Goal: Information Seeking & Learning: Learn about a topic

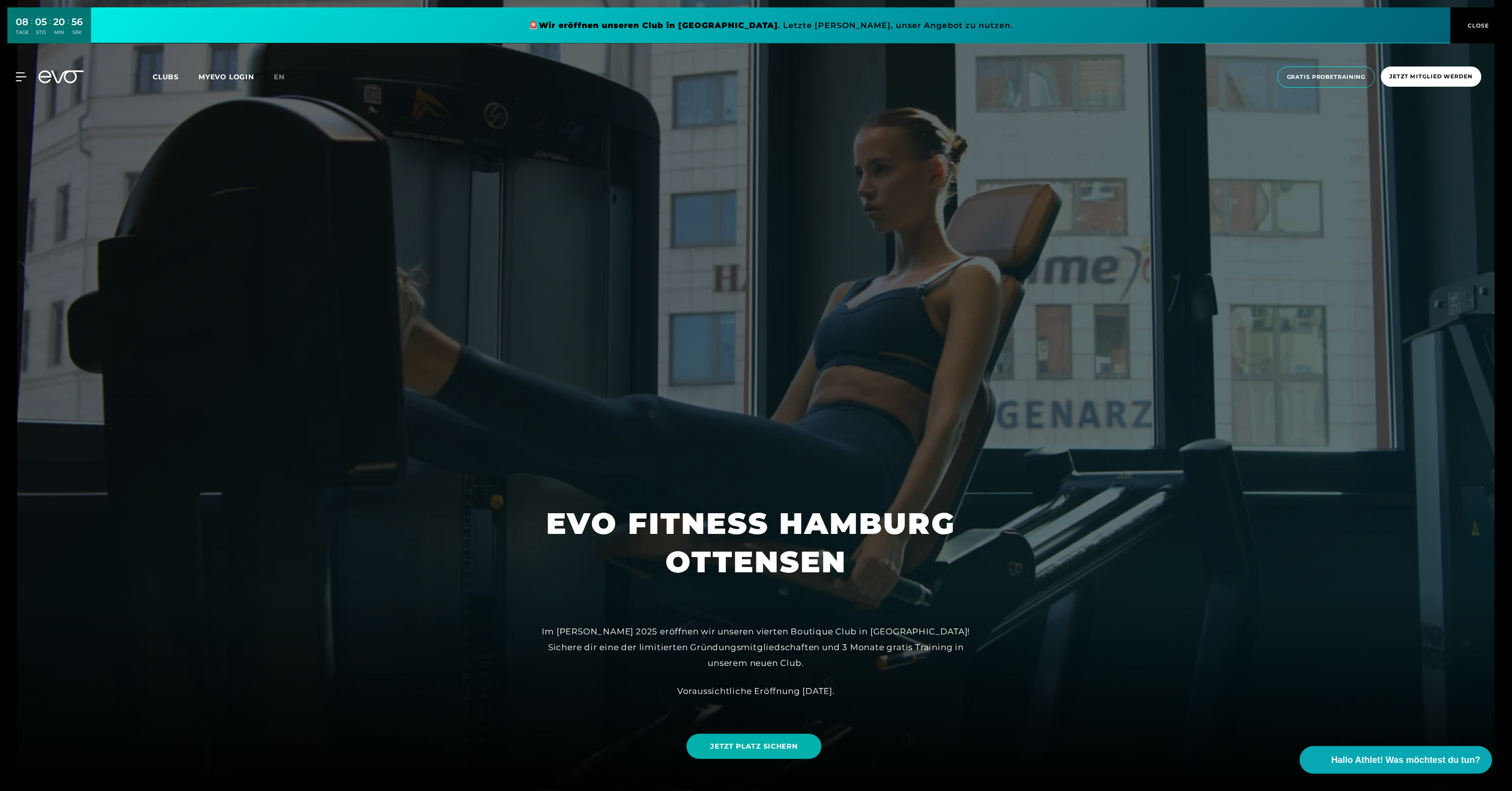
click at [164, 76] on span "Clubs" at bounding box center [166, 76] width 26 height 9
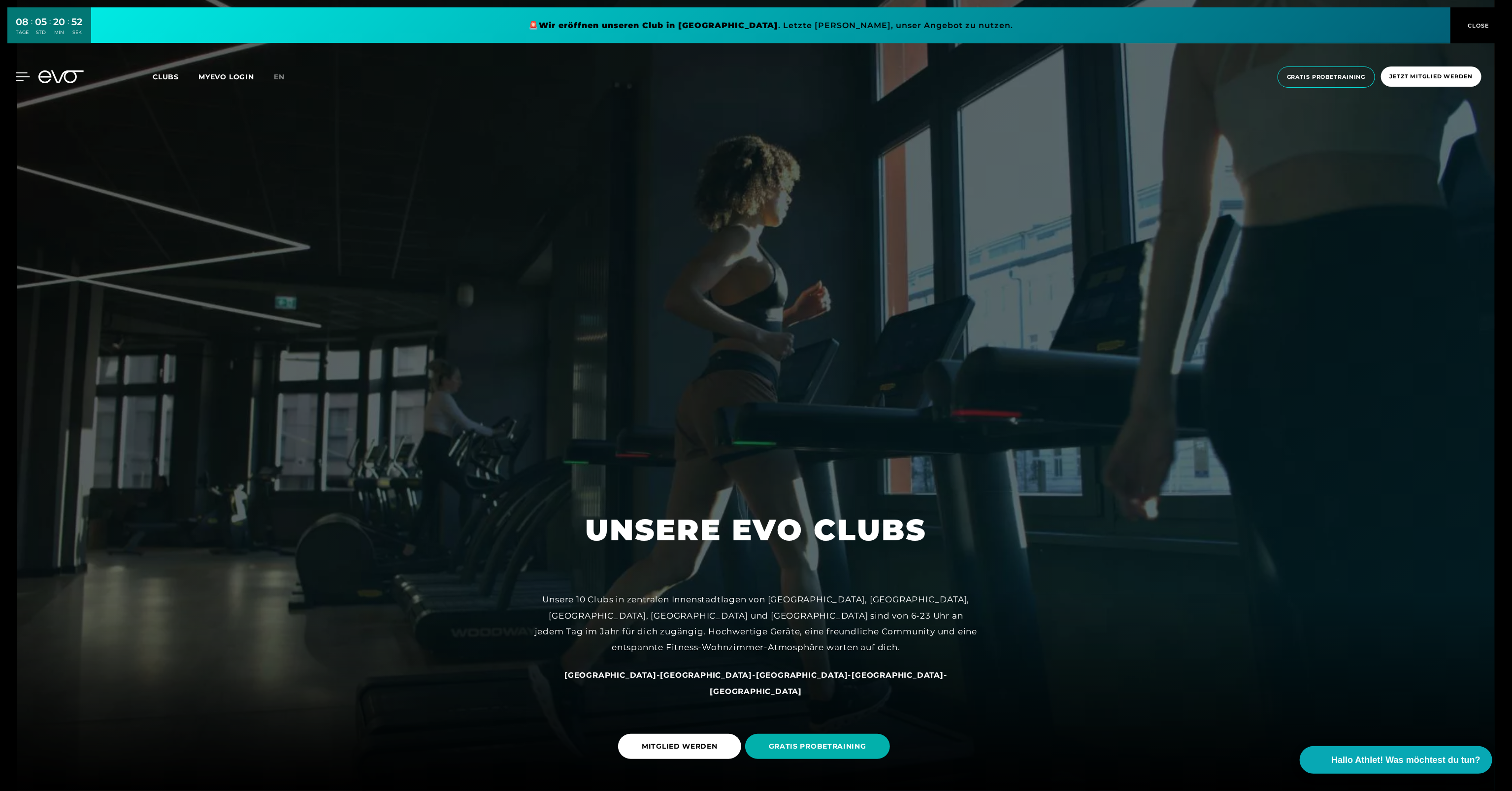
click at [16, 77] on icon at bounding box center [23, 76] width 14 height 9
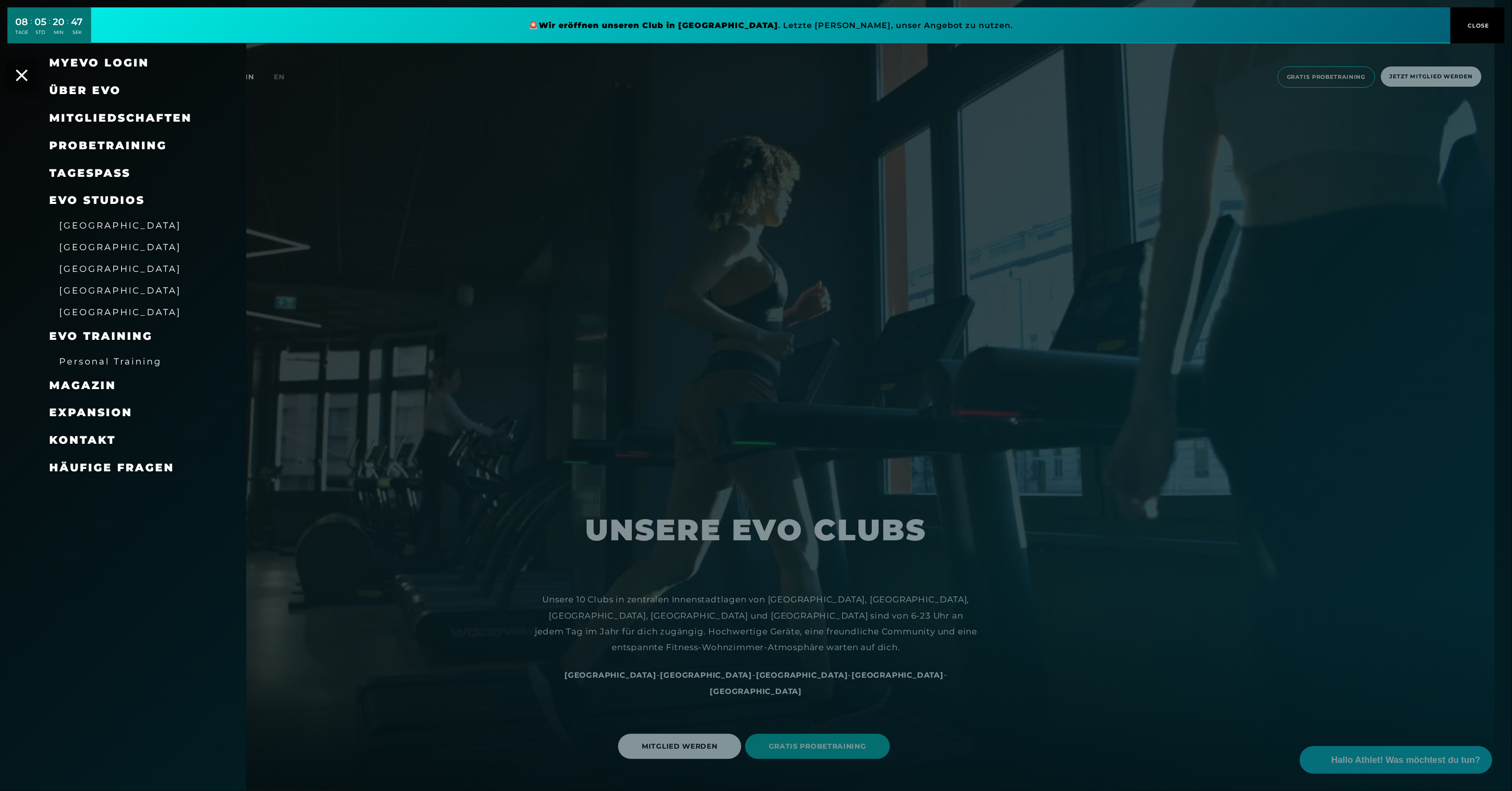
click at [92, 268] on span "[GEOGRAPHIC_DATA]" at bounding box center [120, 269] width 122 height 11
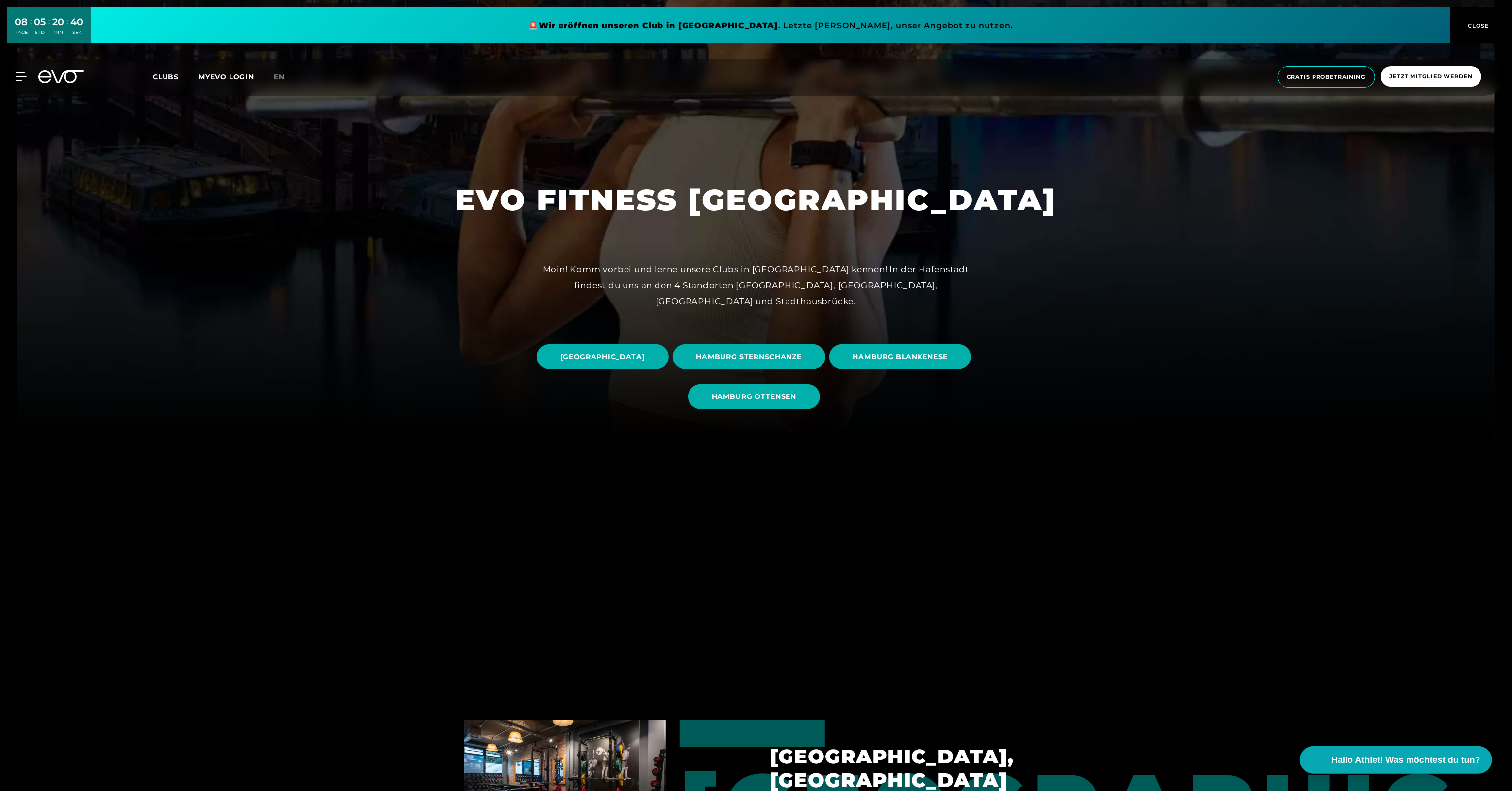
scroll to position [246, 0]
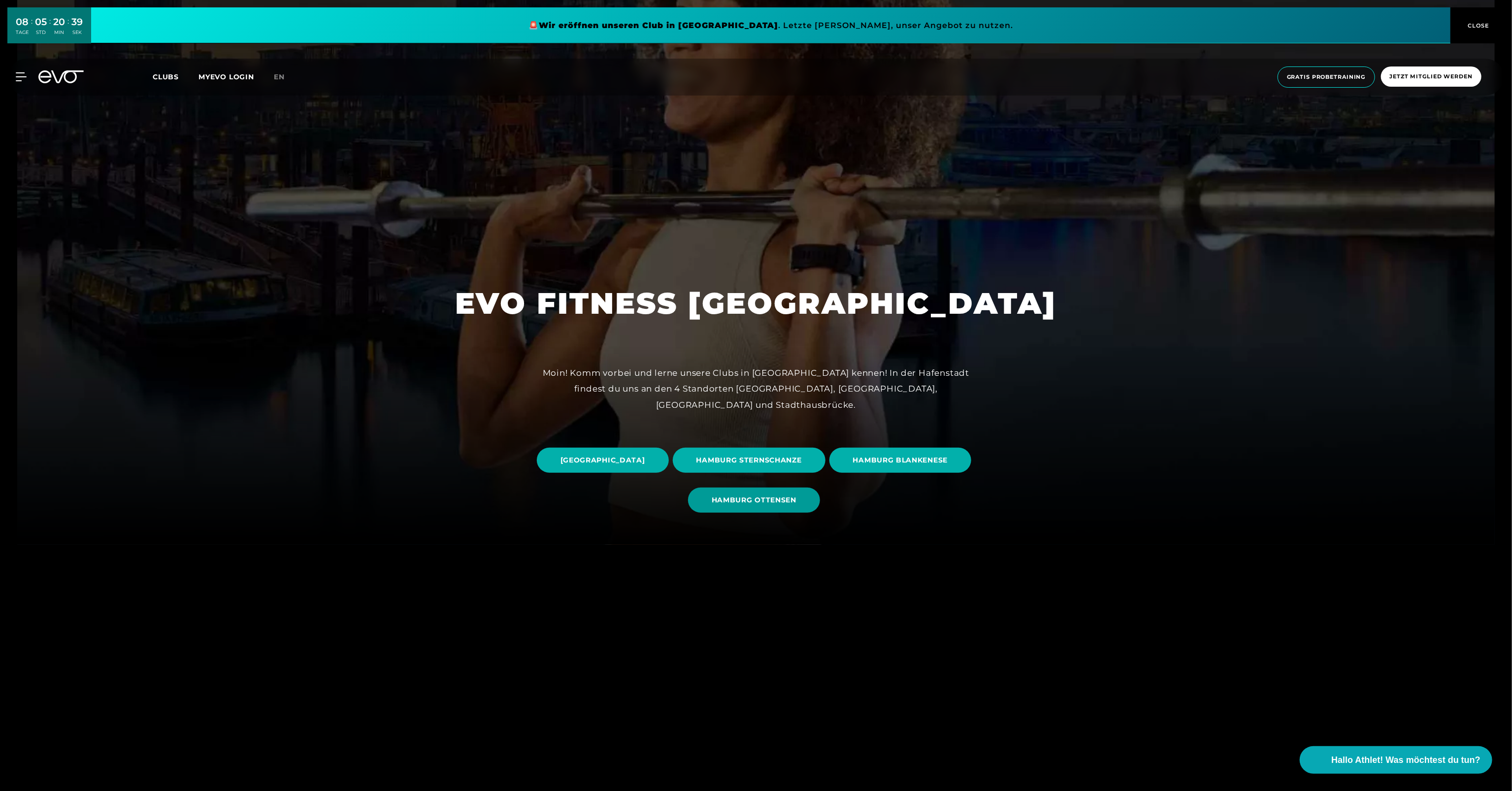
click at [820, 508] on span "HAMBURG OTTENSEN" at bounding box center [754, 500] width 132 height 25
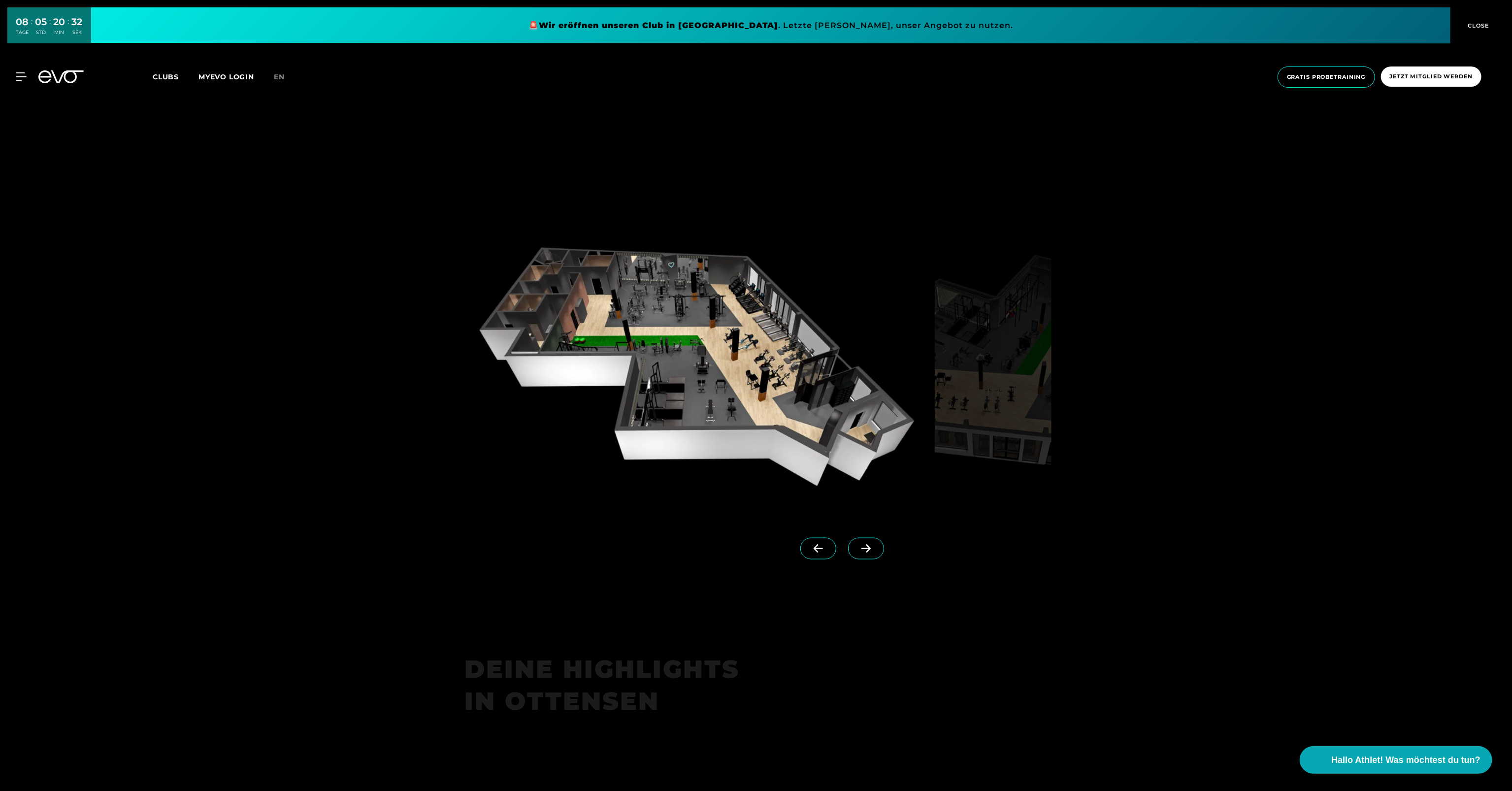
scroll to position [1428, 0]
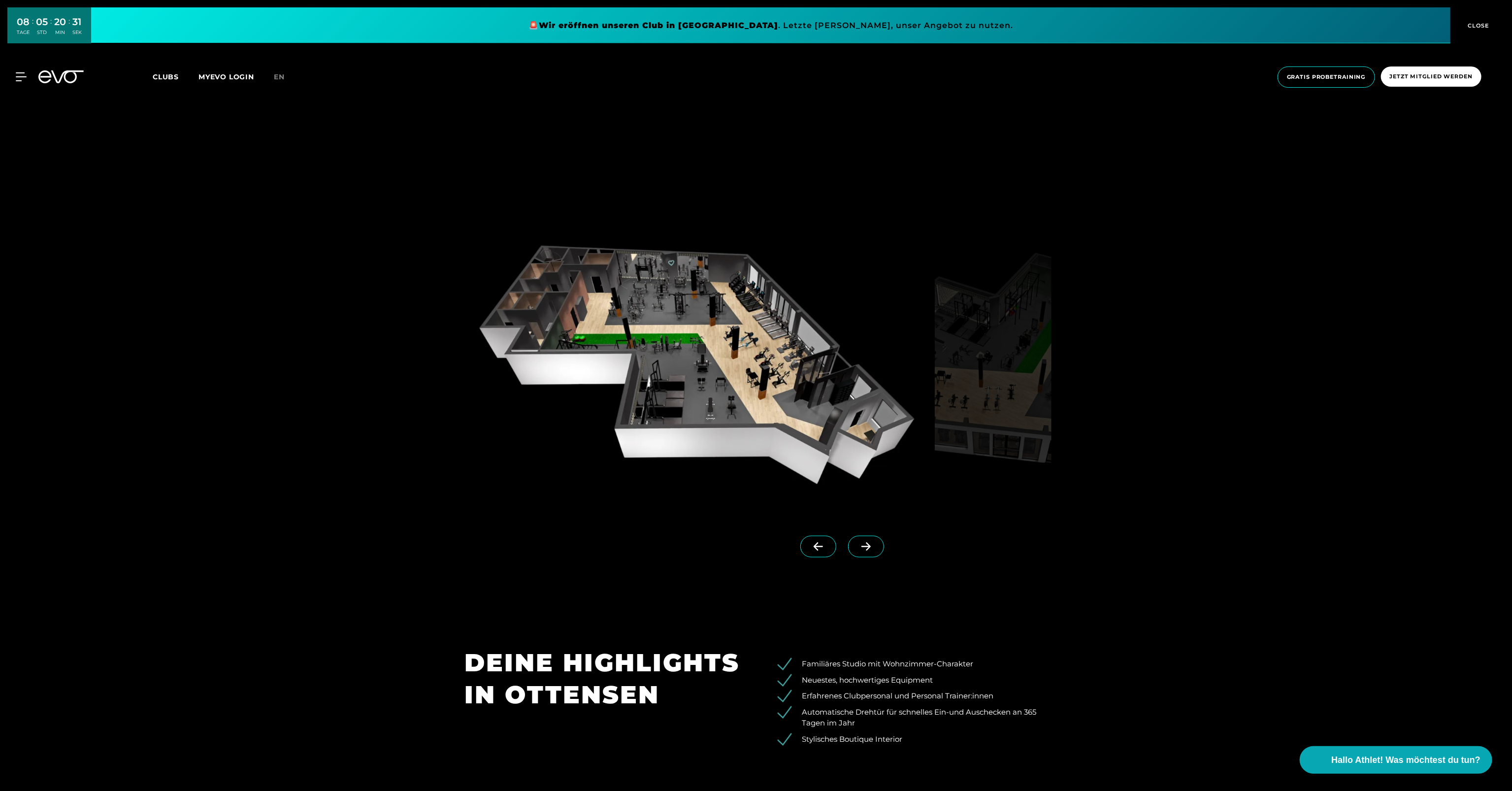
click at [858, 546] on icon at bounding box center [866, 546] width 17 height 9
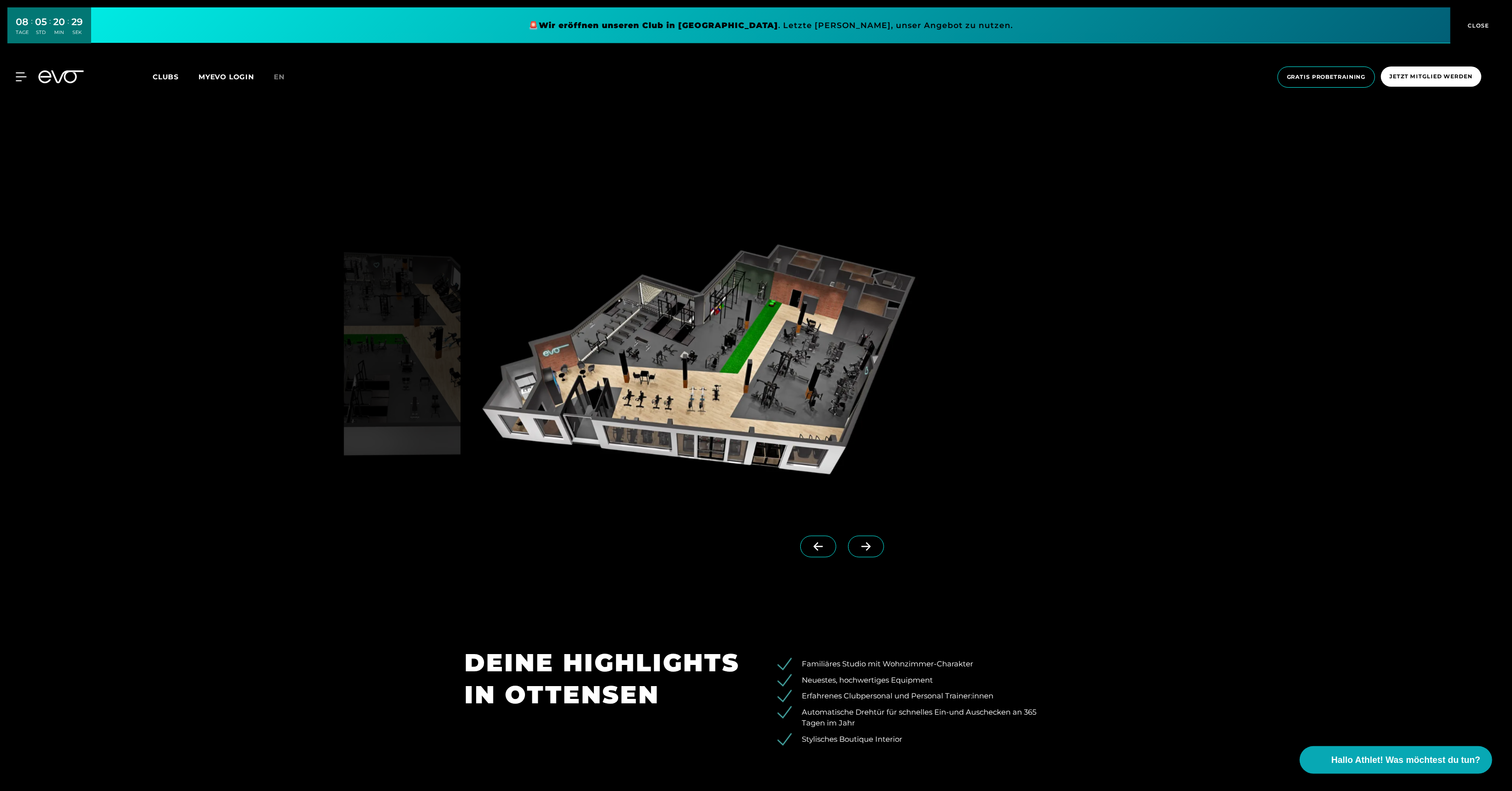
click at [862, 546] on icon at bounding box center [866, 547] width 9 height 8
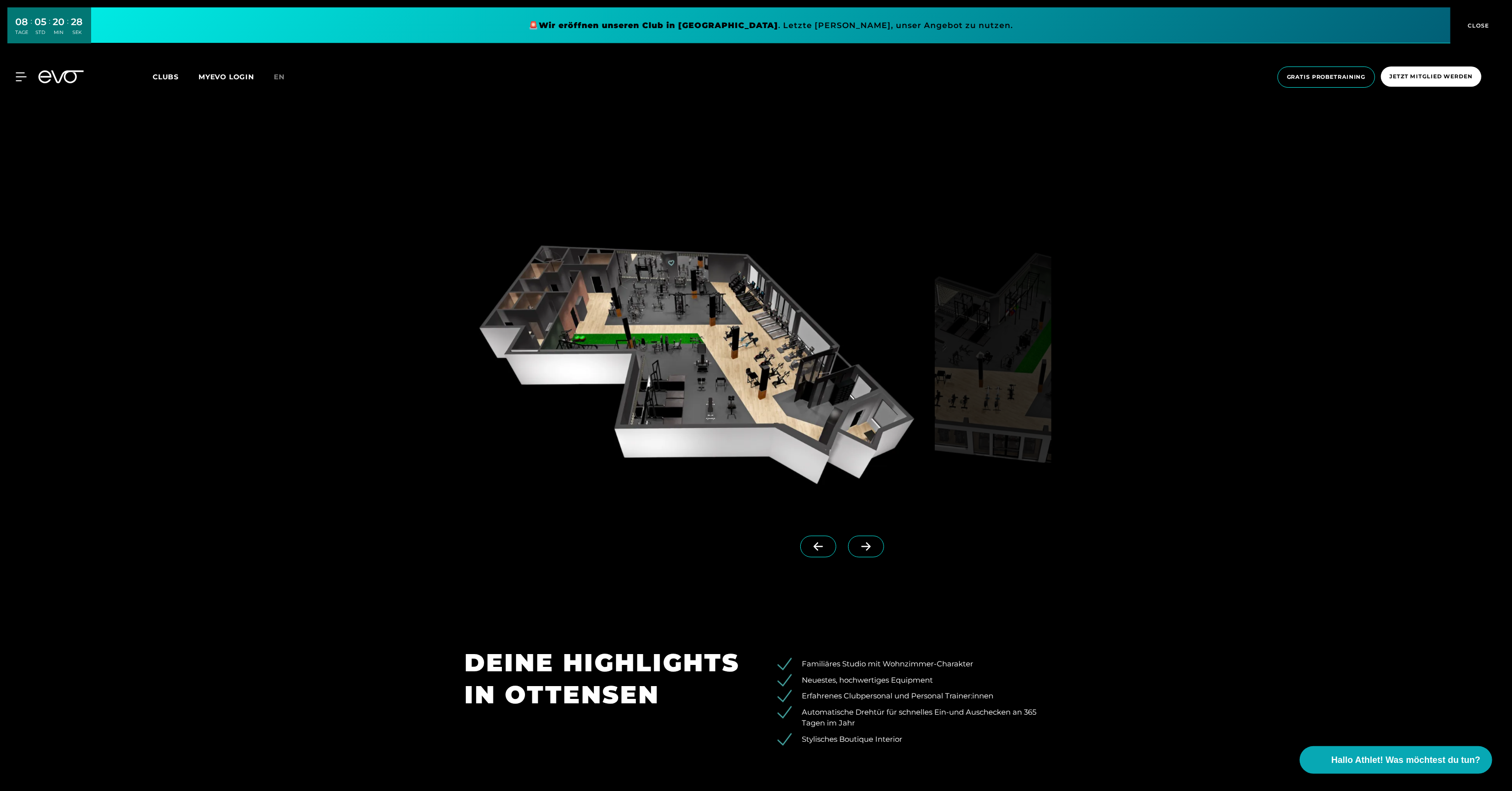
click at [862, 546] on icon at bounding box center [866, 547] width 9 height 8
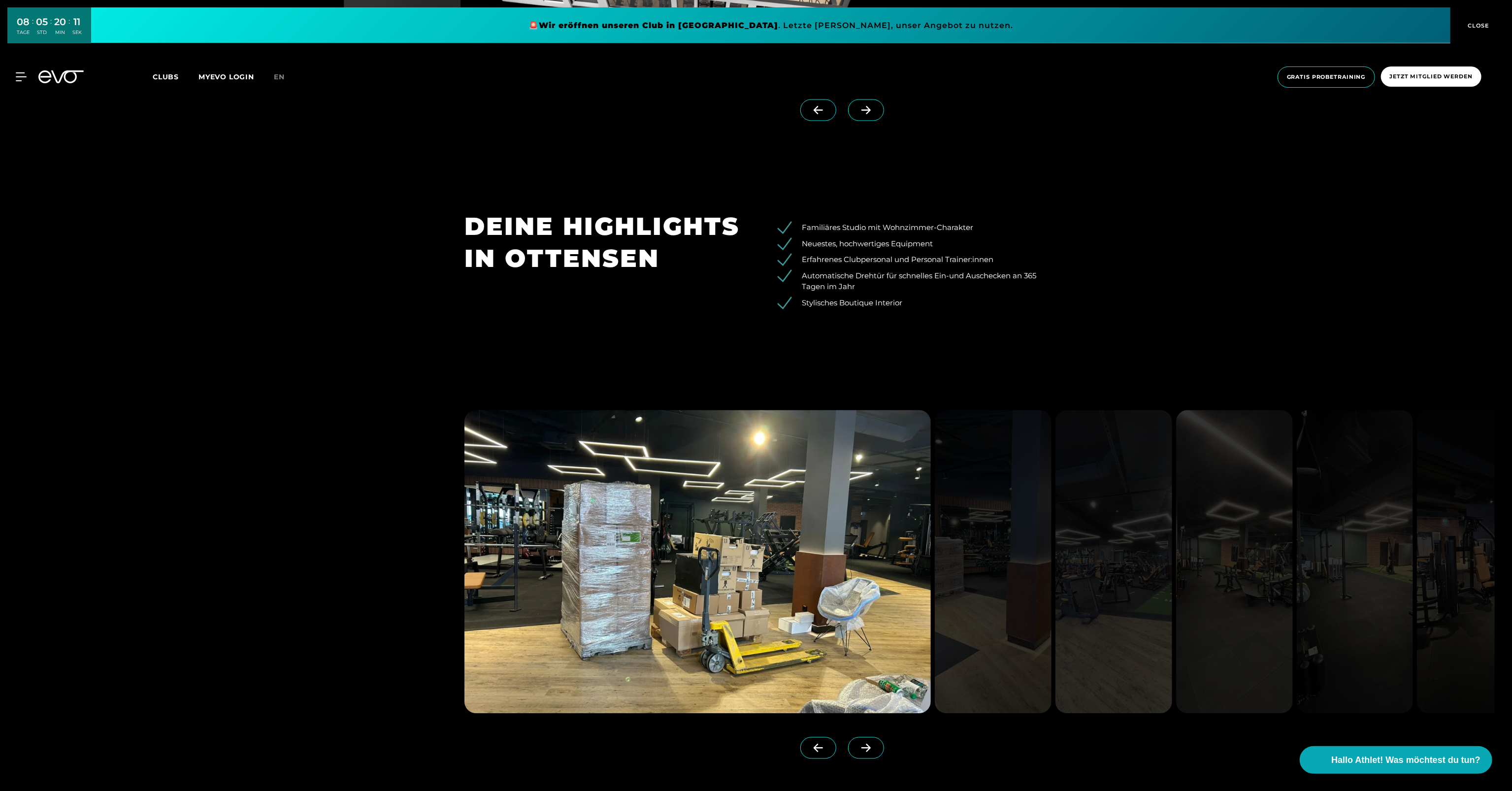
scroll to position [1969, 0]
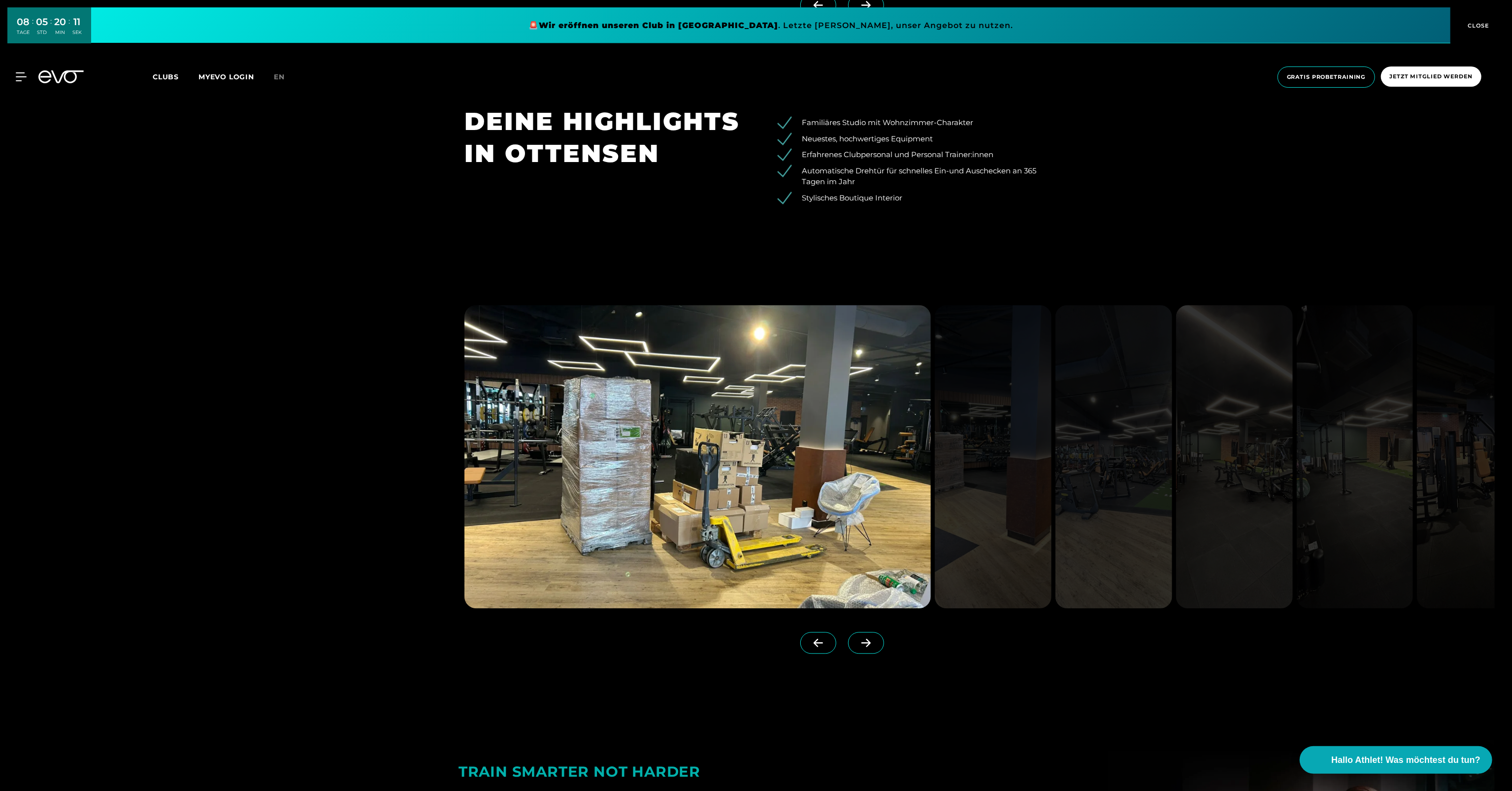
click at [857, 634] on span at bounding box center [866, 643] width 36 height 22
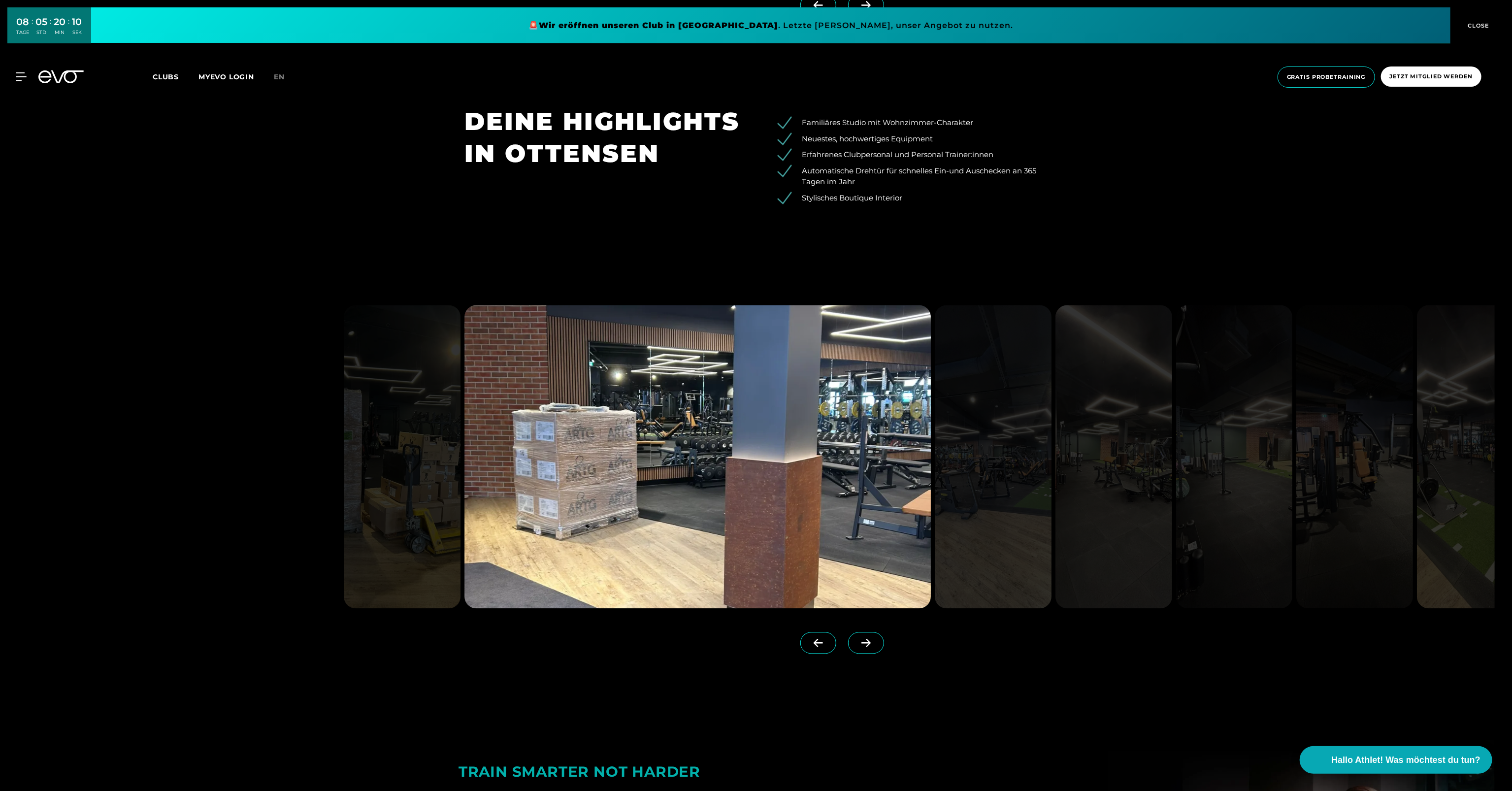
click at [857, 637] on span at bounding box center [866, 643] width 36 height 22
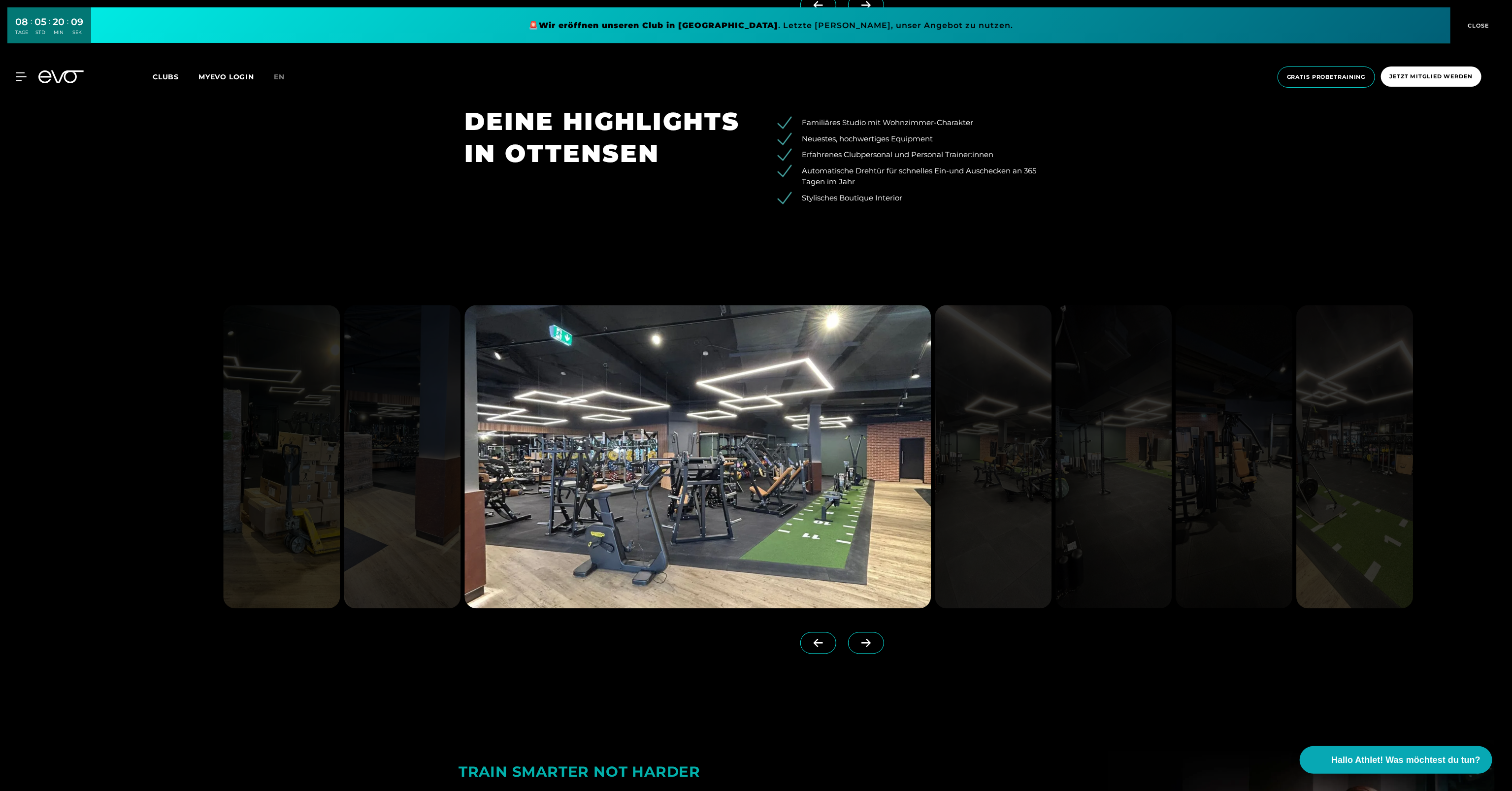
click at [857, 637] on span at bounding box center [866, 643] width 36 height 22
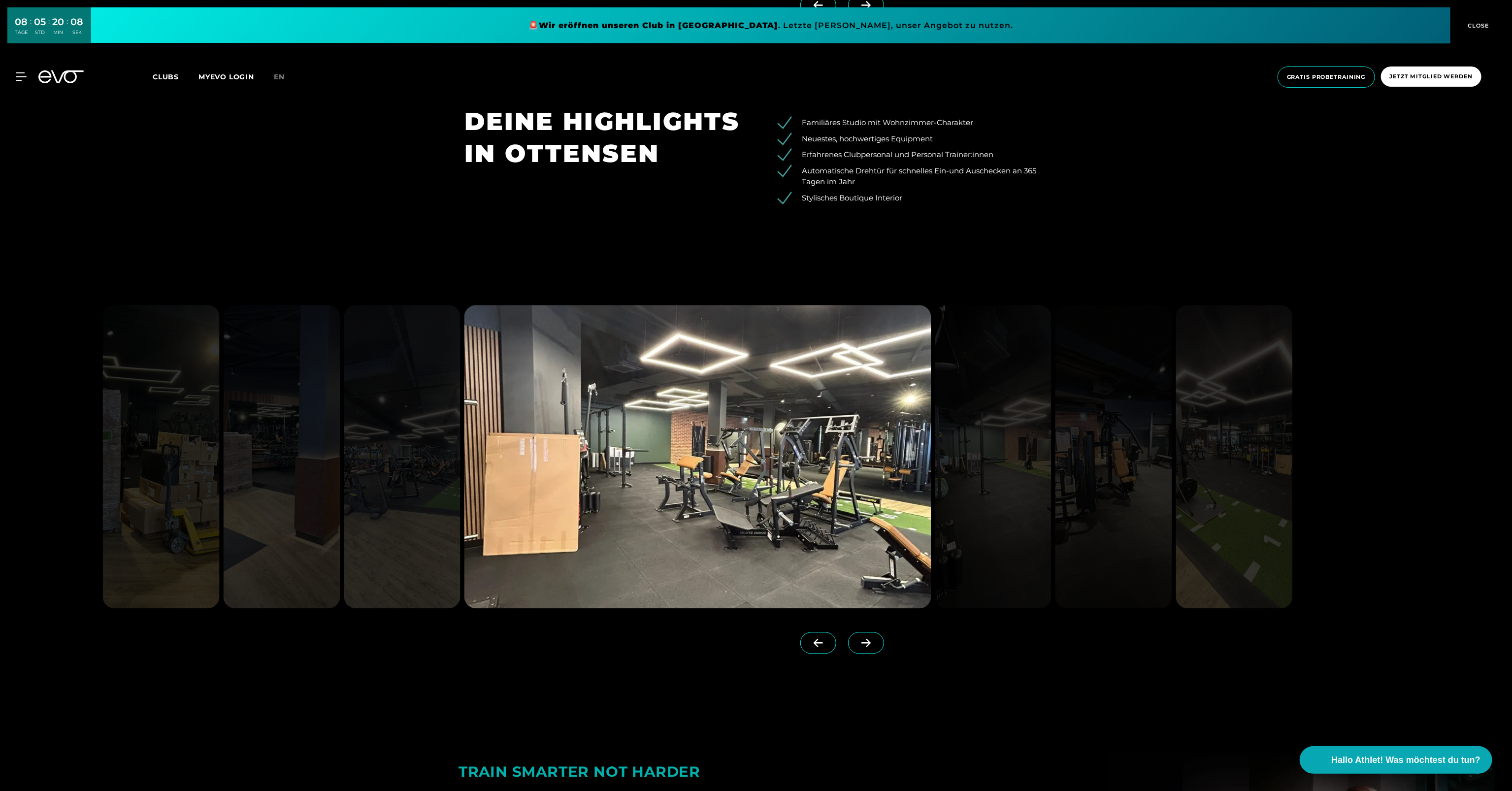
click at [857, 637] on span at bounding box center [866, 643] width 36 height 22
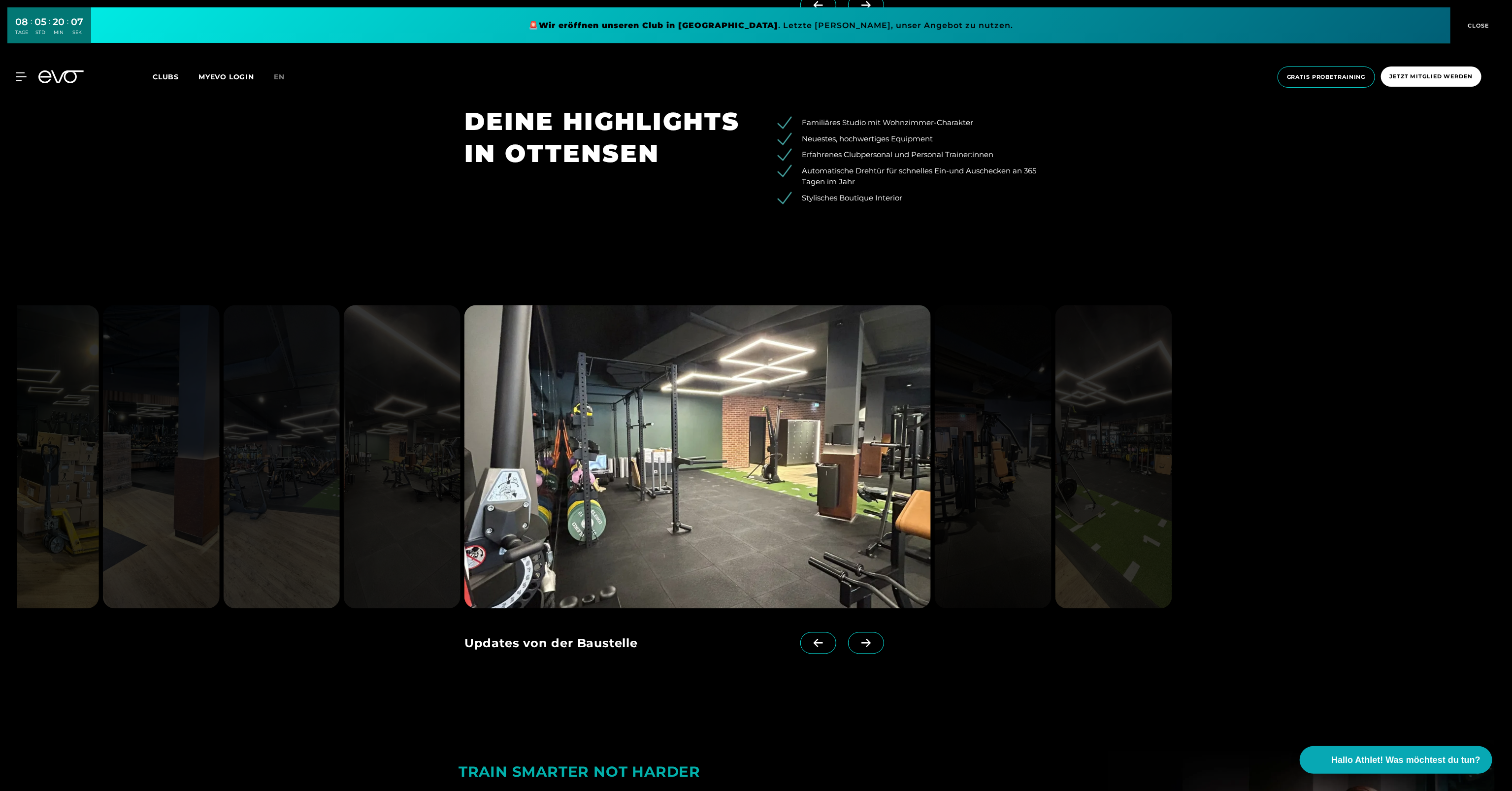
click at [857, 637] on span at bounding box center [866, 643] width 36 height 22
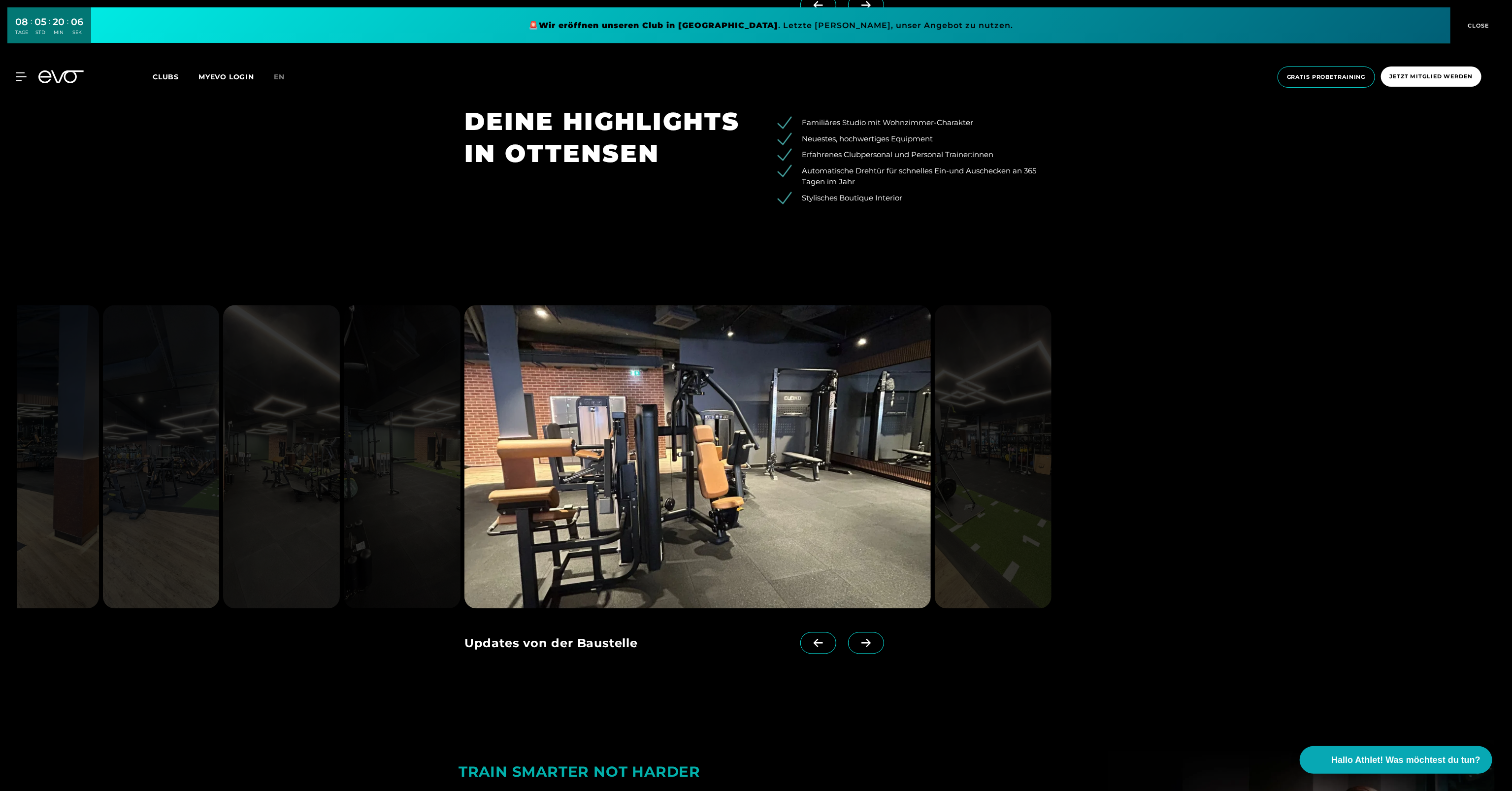
click at [857, 637] on span at bounding box center [866, 643] width 36 height 22
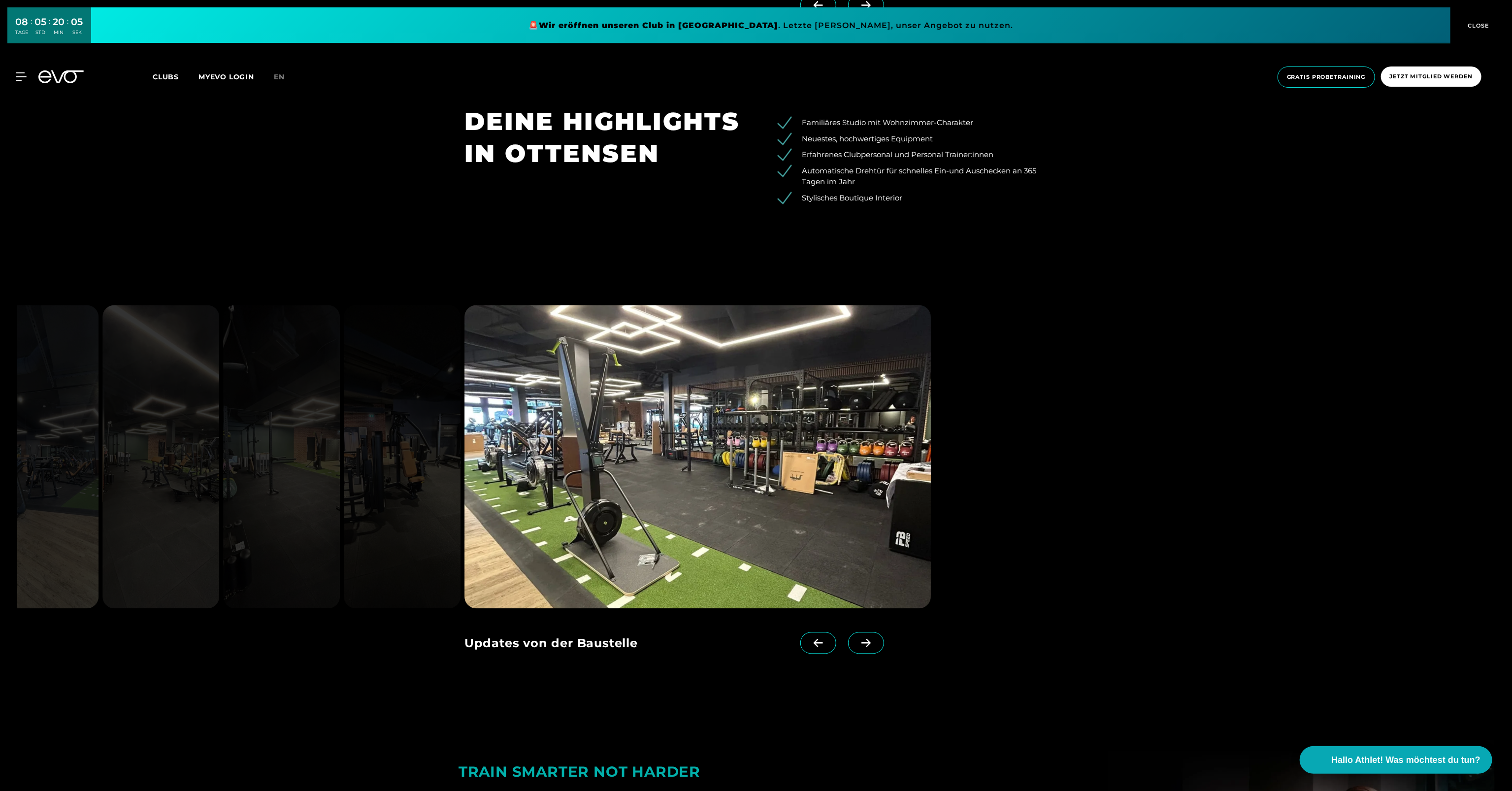
click at [857, 637] on span at bounding box center [866, 643] width 36 height 22
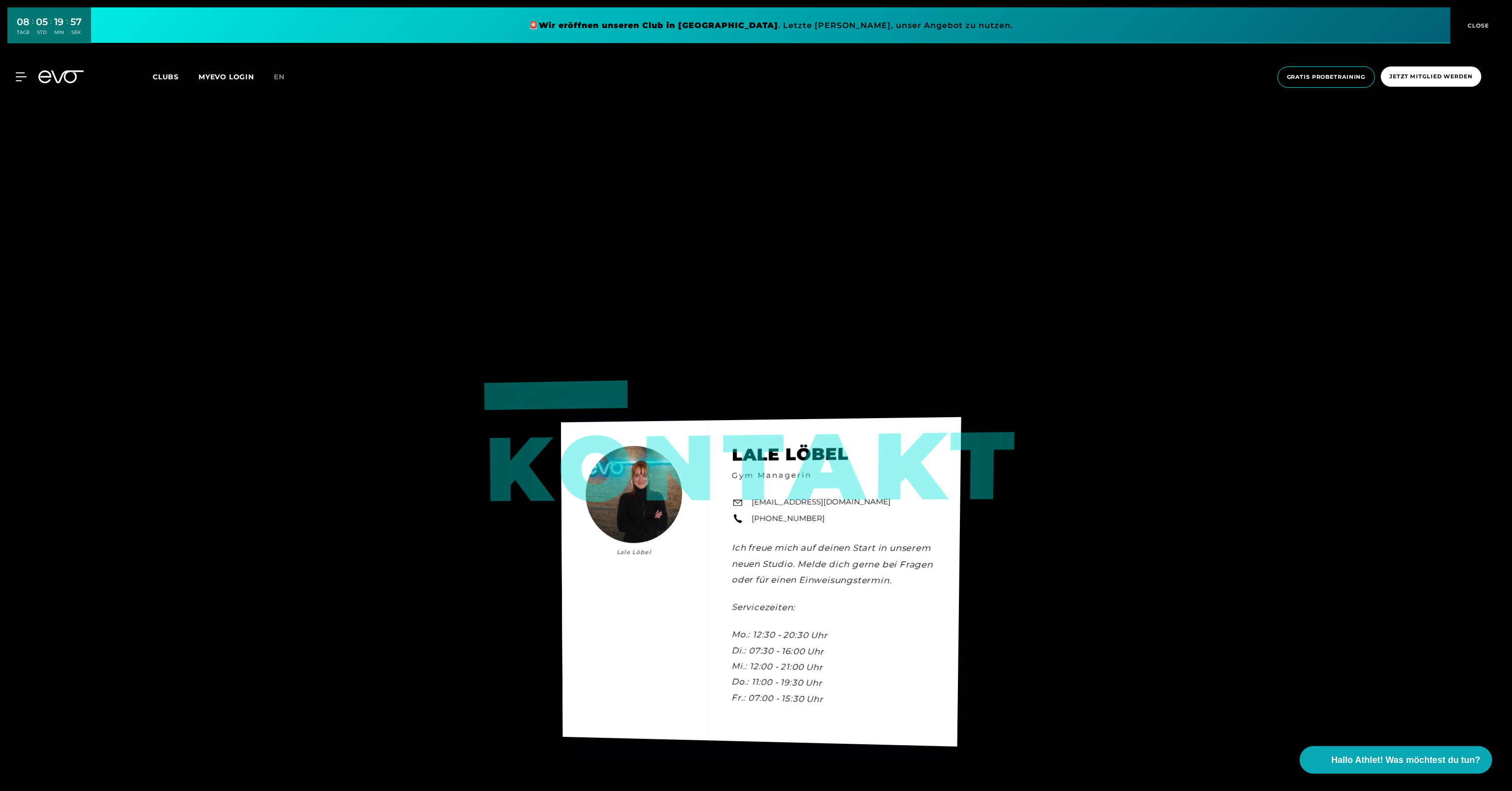
scroll to position [3890, 0]
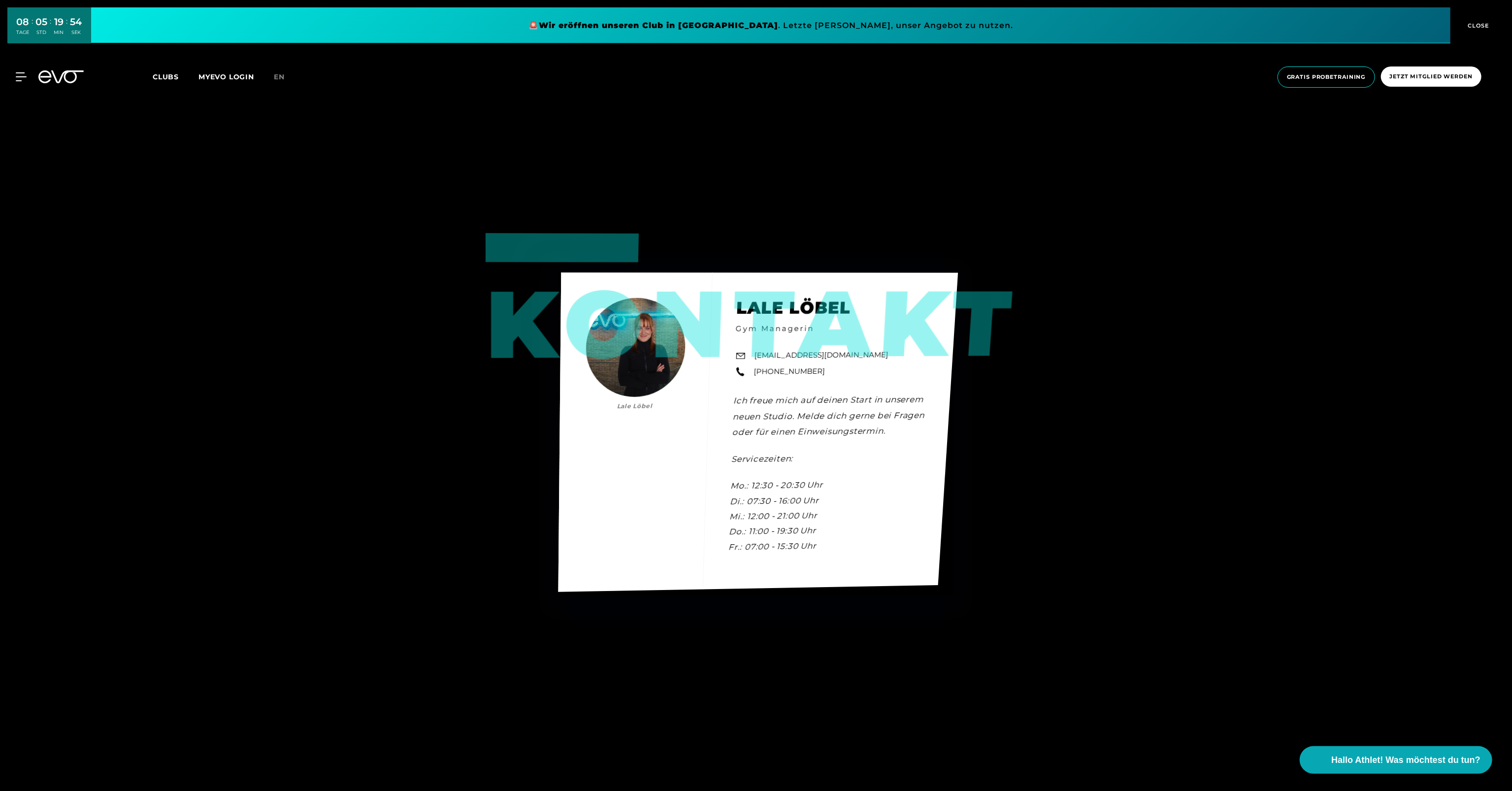
click at [643, 321] on div "Kontakt [PERSON_NAME] [PERSON_NAME] Gym Managerin [EMAIL_ADDRESS][DOMAIN_NAME] …" at bounding box center [758, 432] width 400 height 320
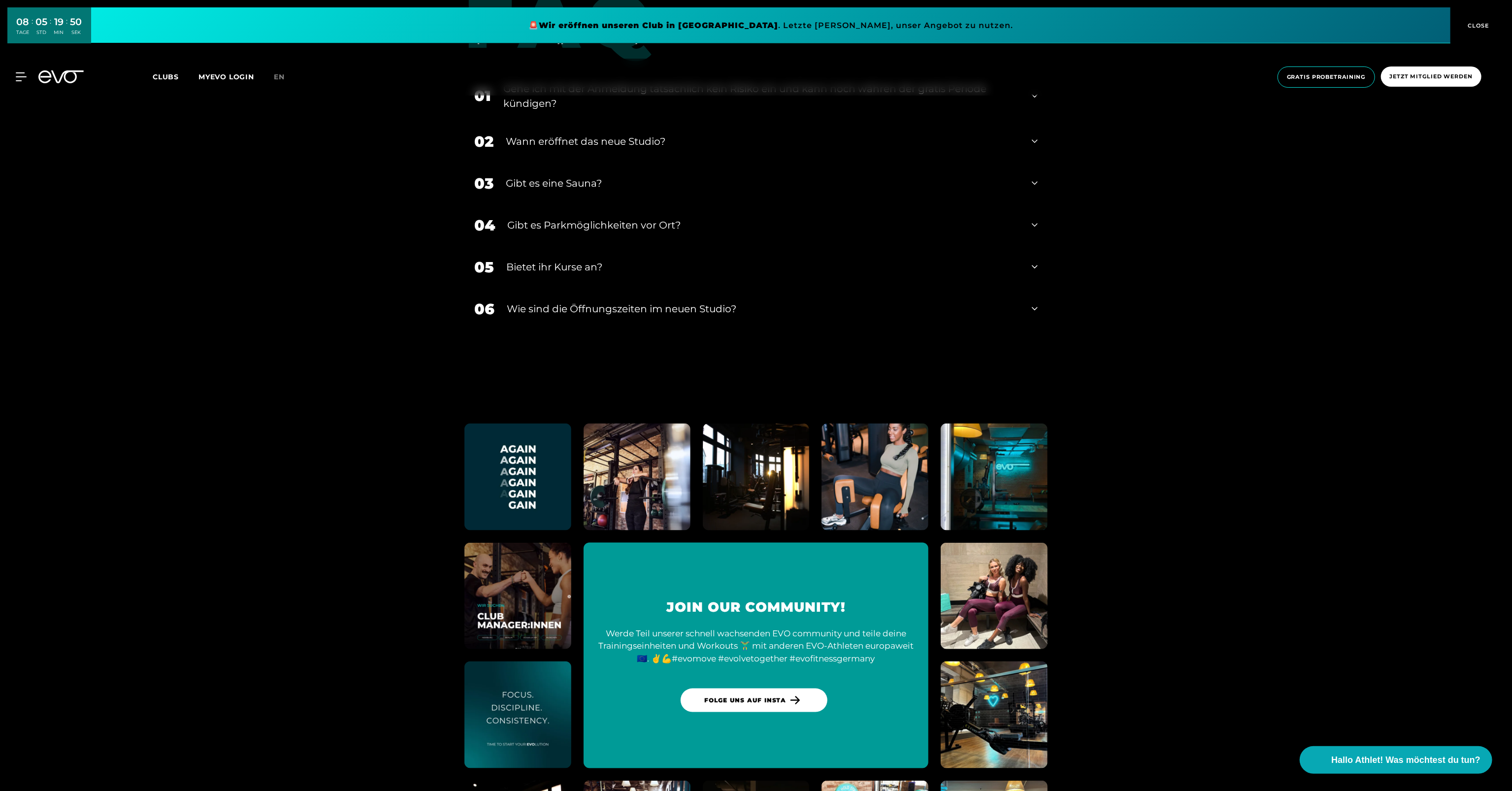
scroll to position [4825, 0]
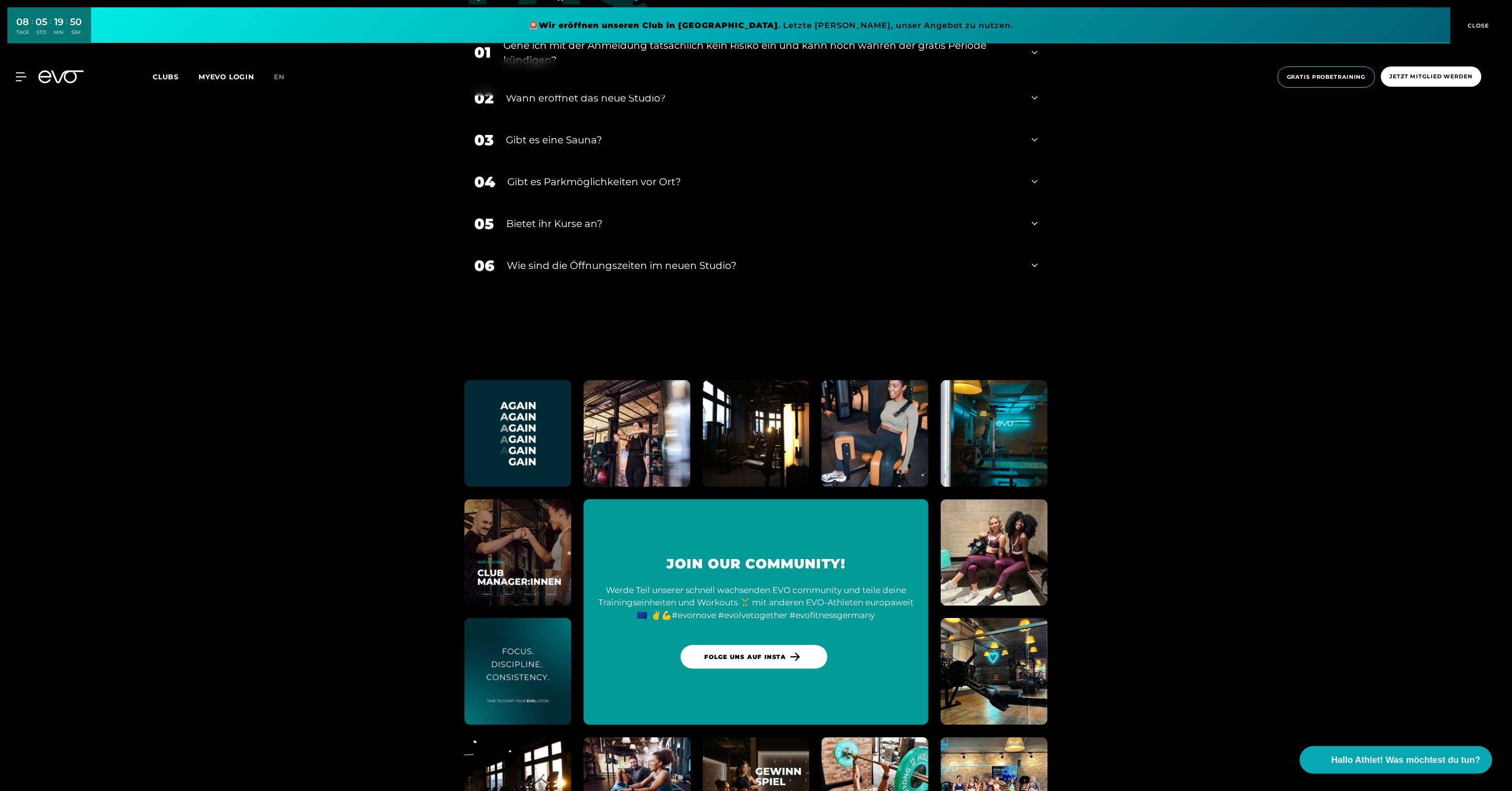
click at [546, 150] on div "03 Gibt es eine Sauna?" at bounding box center [755, 140] width 583 height 42
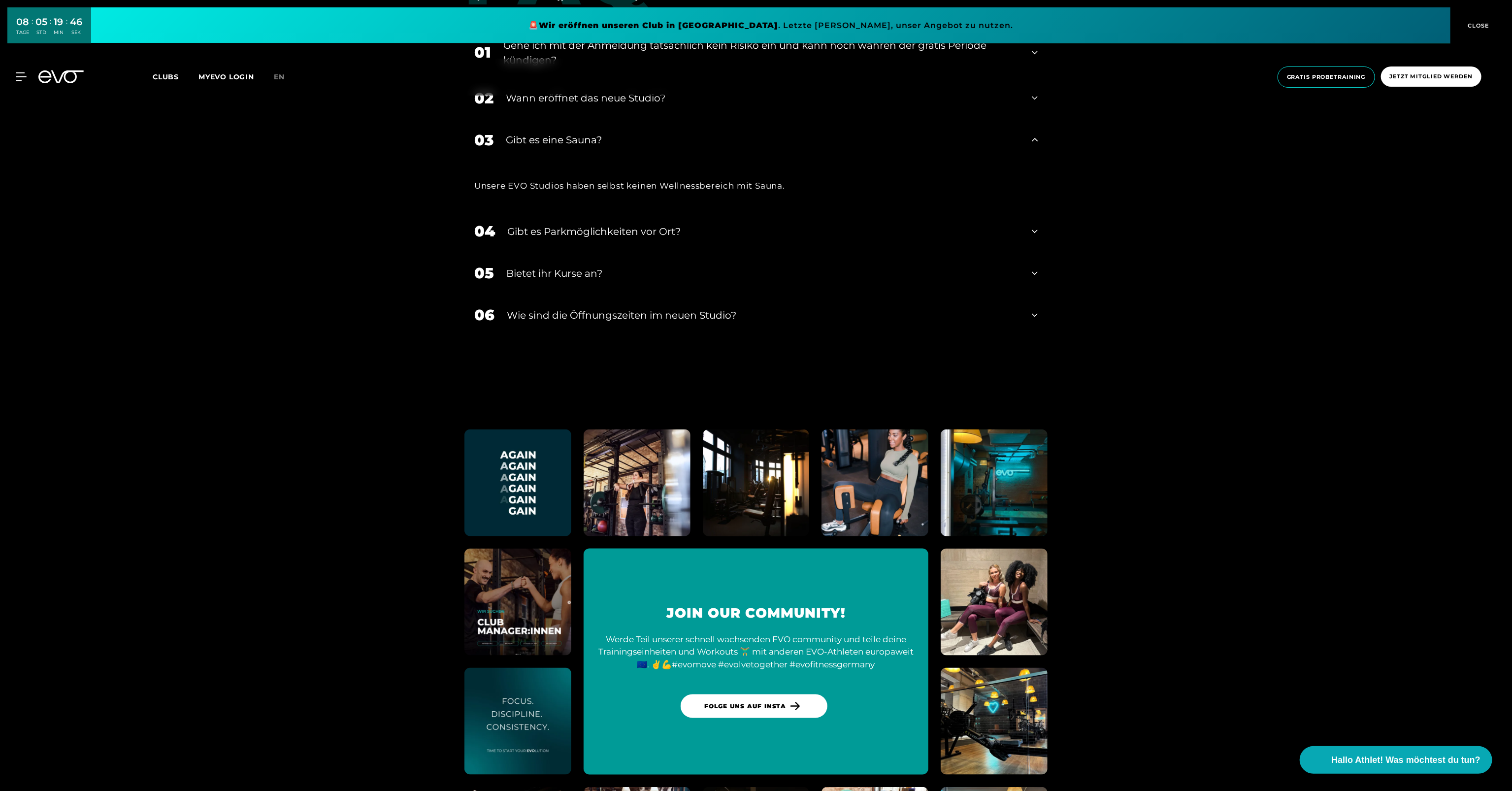
click at [543, 100] on div "MyEVO Login Über EVO Mitgliedschaften Probetraining TAGESPASS EVO Studios [GEOG…" at bounding box center [756, 77] width 1512 height 53
click at [546, 96] on div "MyEVO Login Über EVO Mitgliedschaften Probetraining TAGESPASS EVO Studios [GEOG…" at bounding box center [756, 77] width 1512 height 53
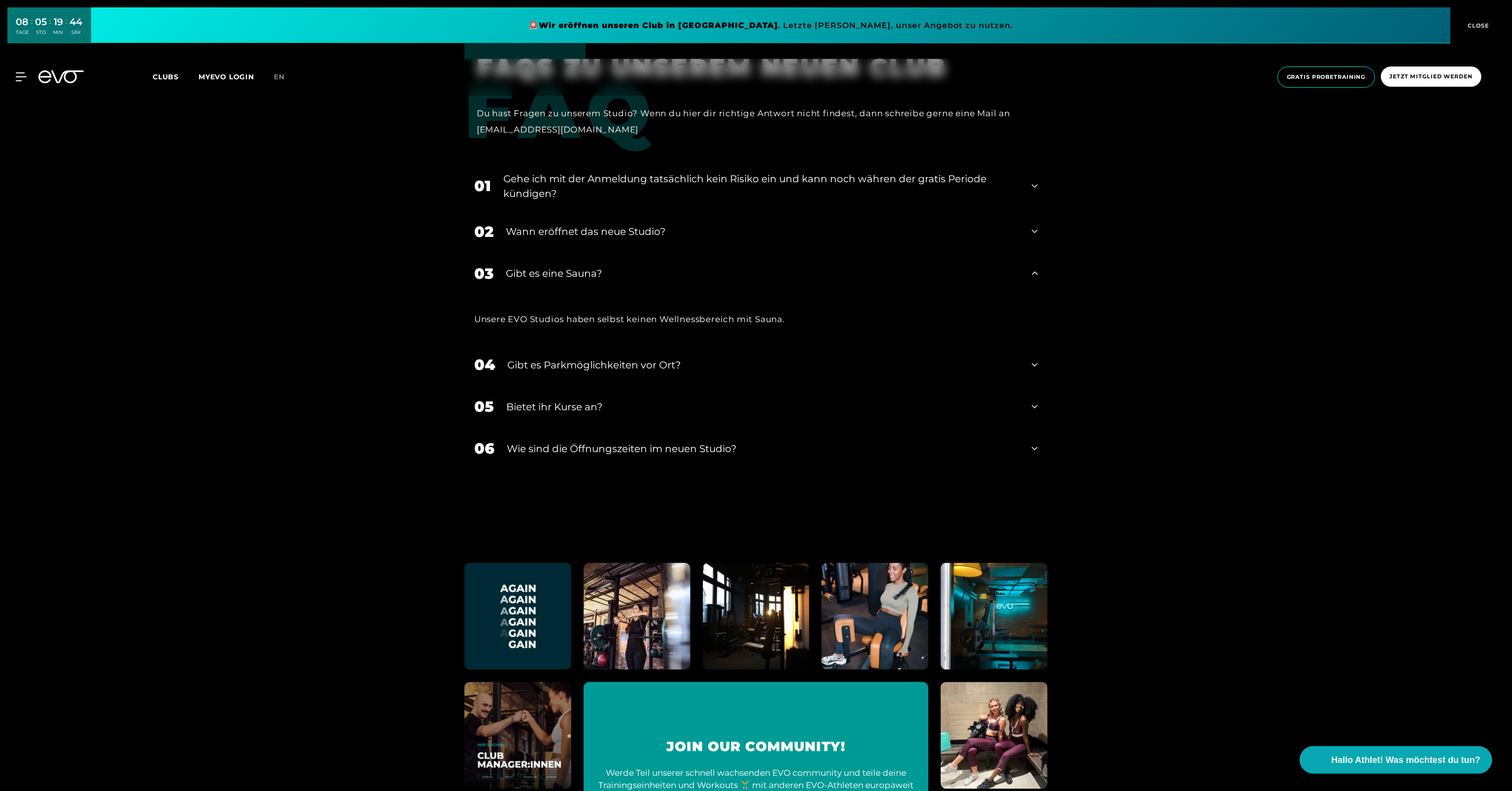
scroll to position [4677, 0]
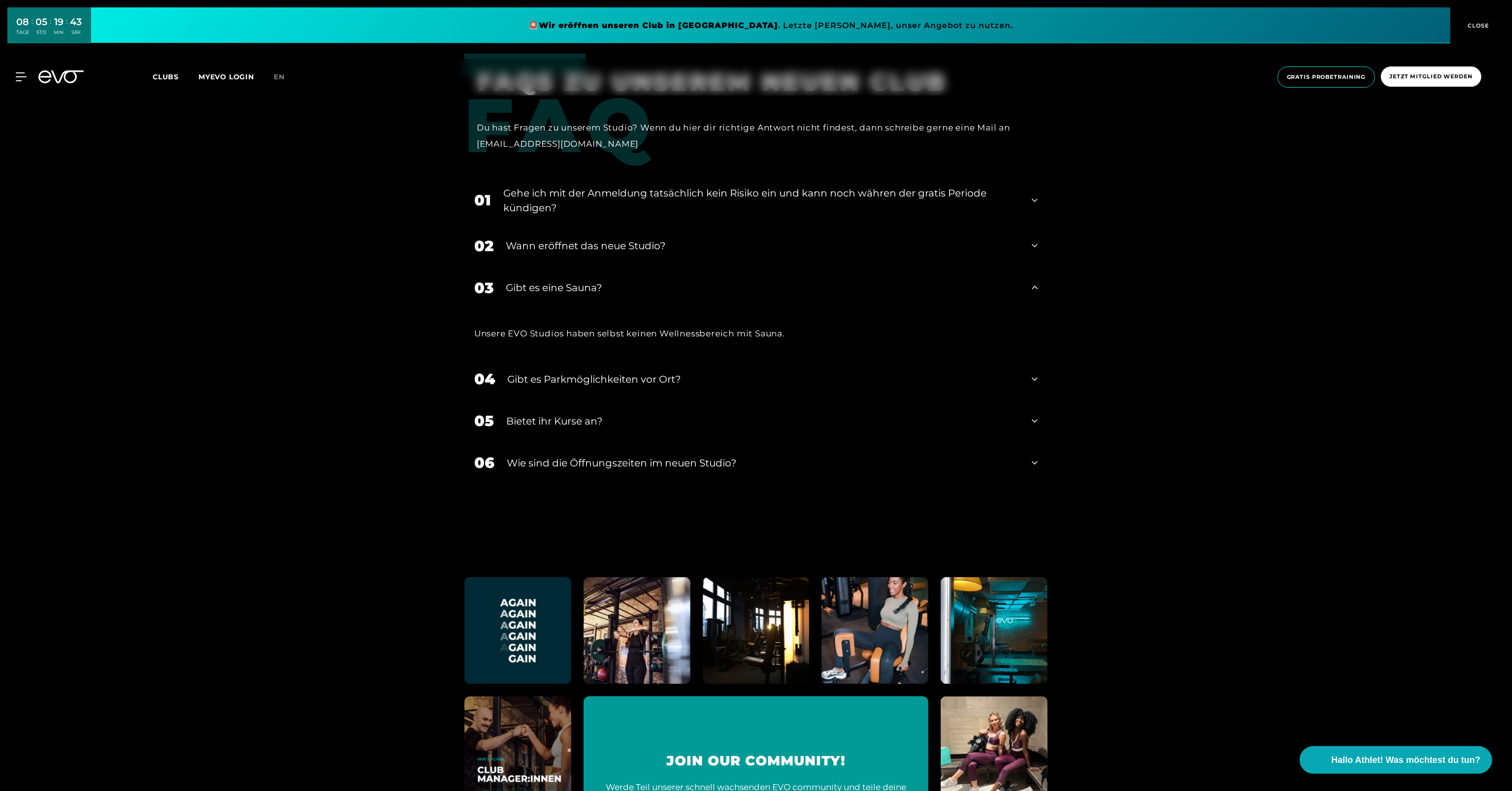
click at [576, 421] on div "Bietet ihr Kurse an?" at bounding box center [763, 421] width 513 height 15
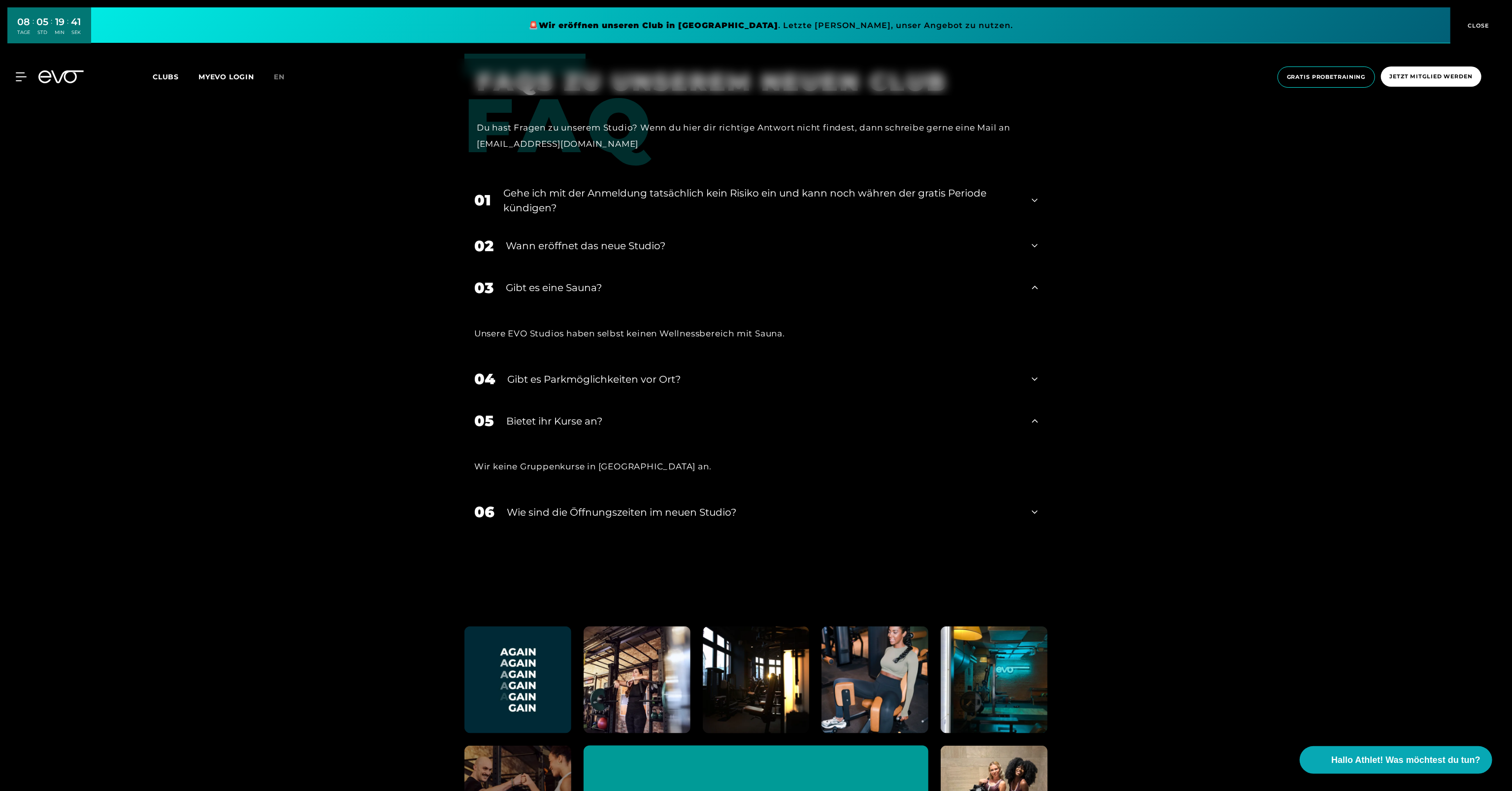
click at [576, 421] on div "Bietet ihr Kurse an?" at bounding box center [763, 421] width 513 height 15
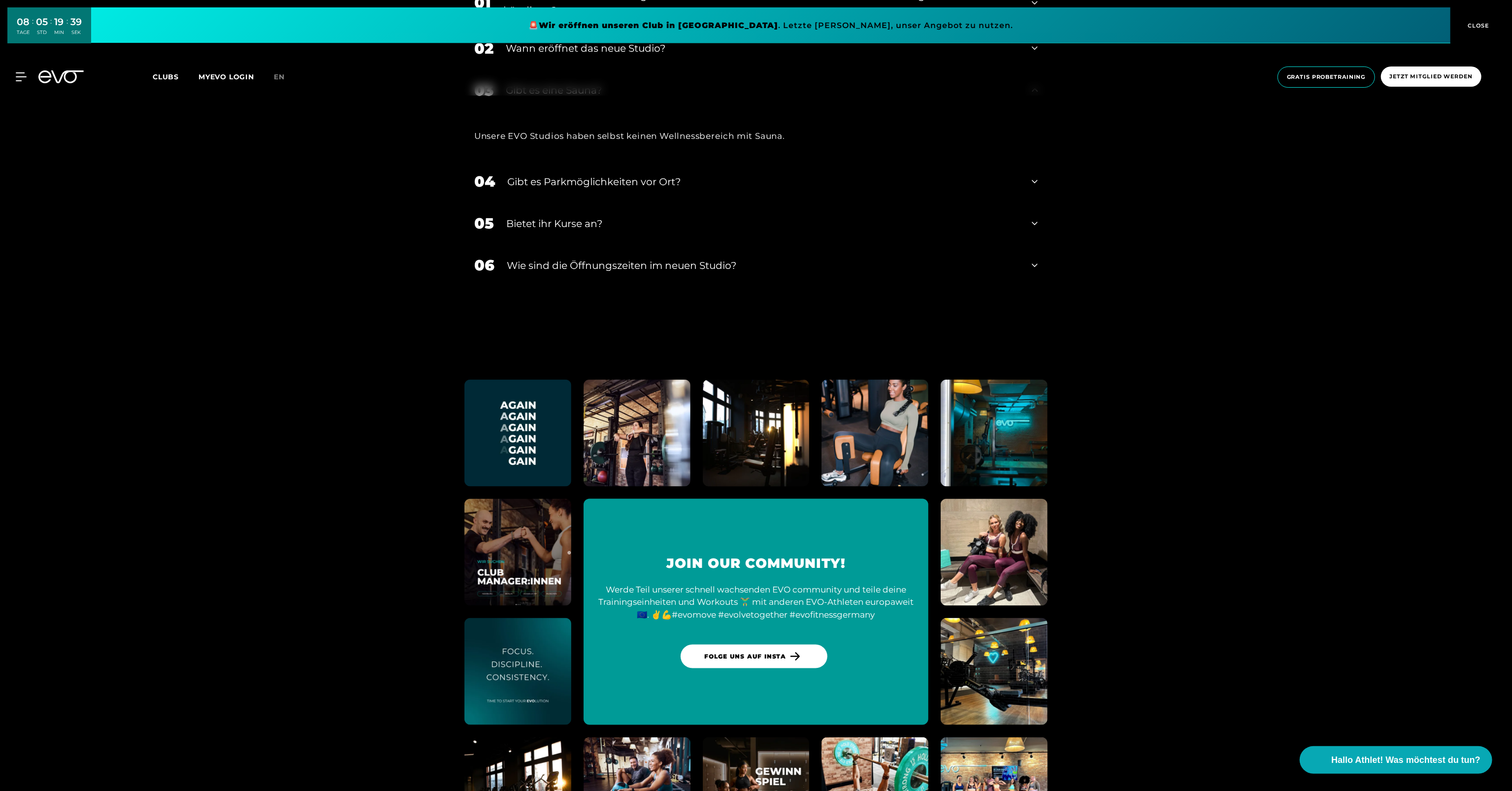
scroll to position [4973, 0]
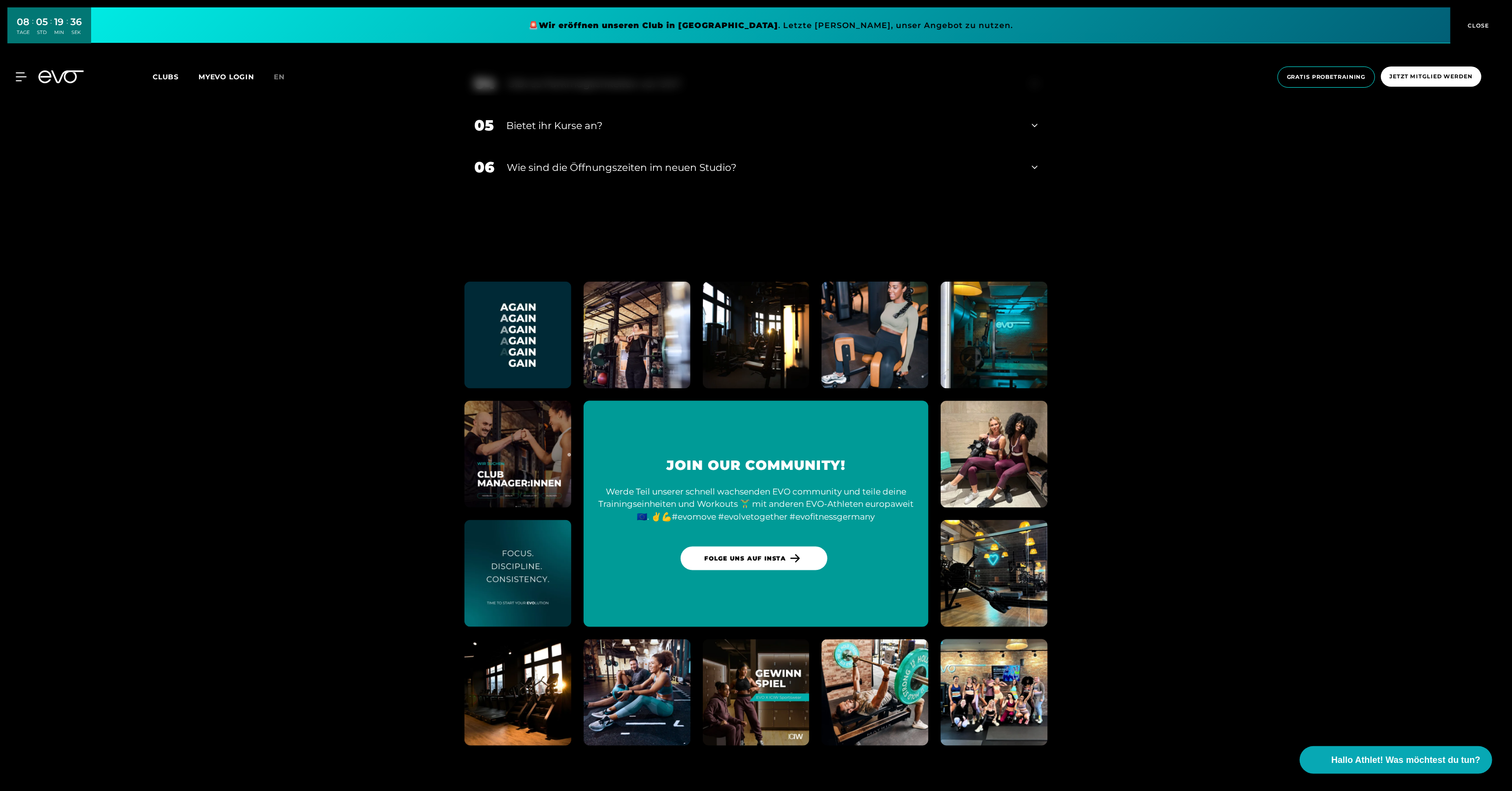
click at [987, 694] on img at bounding box center [994, 692] width 117 height 117
